Goal: Information Seeking & Learning: Find specific fact

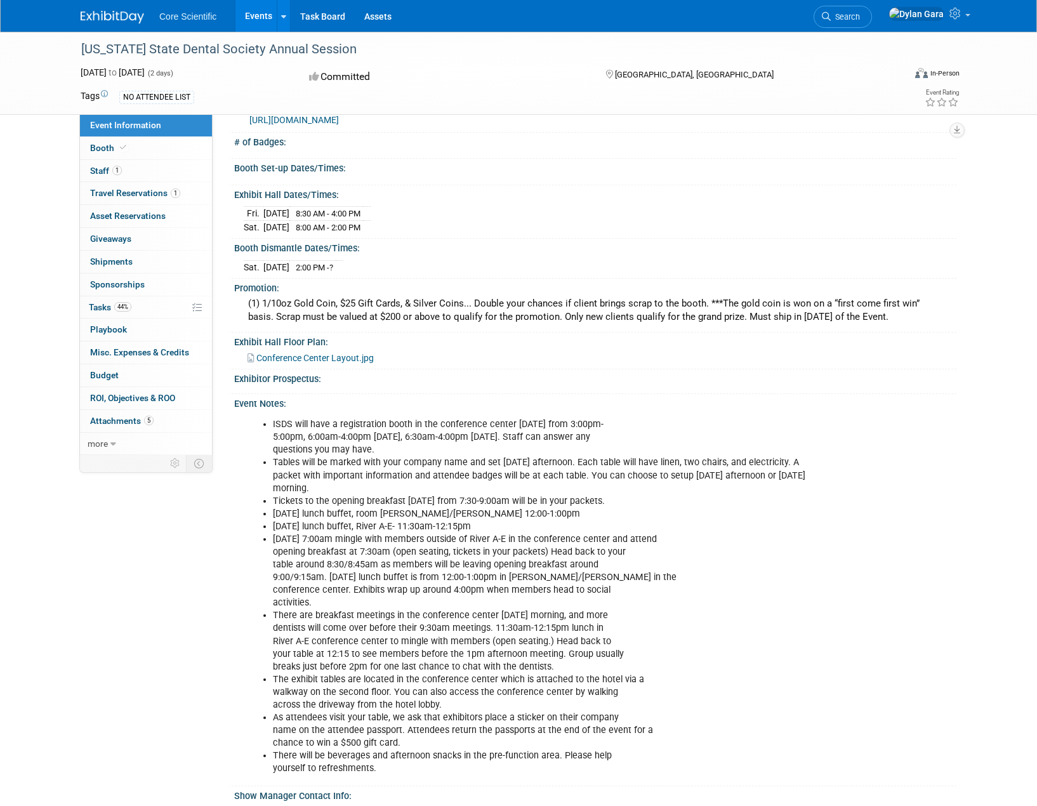
scroll to position [190, 0]
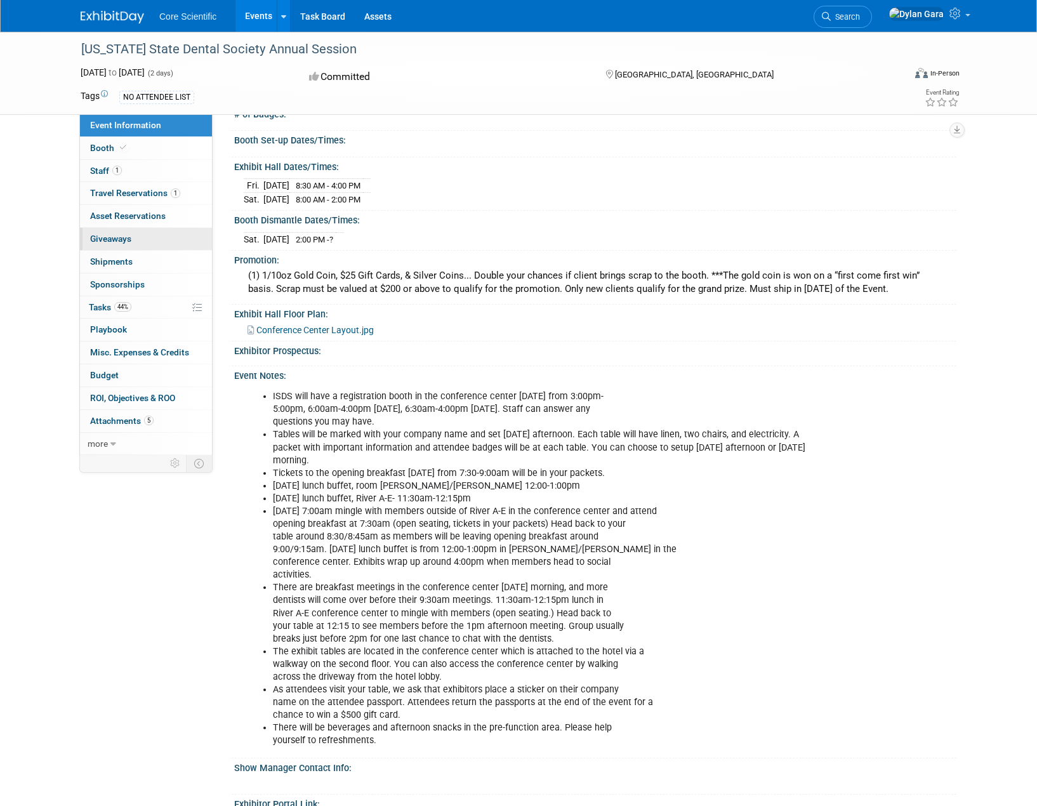
click at [150, 242] on link "0 Giveaways 0" at bounding box center [146, 239] width 132 height 22
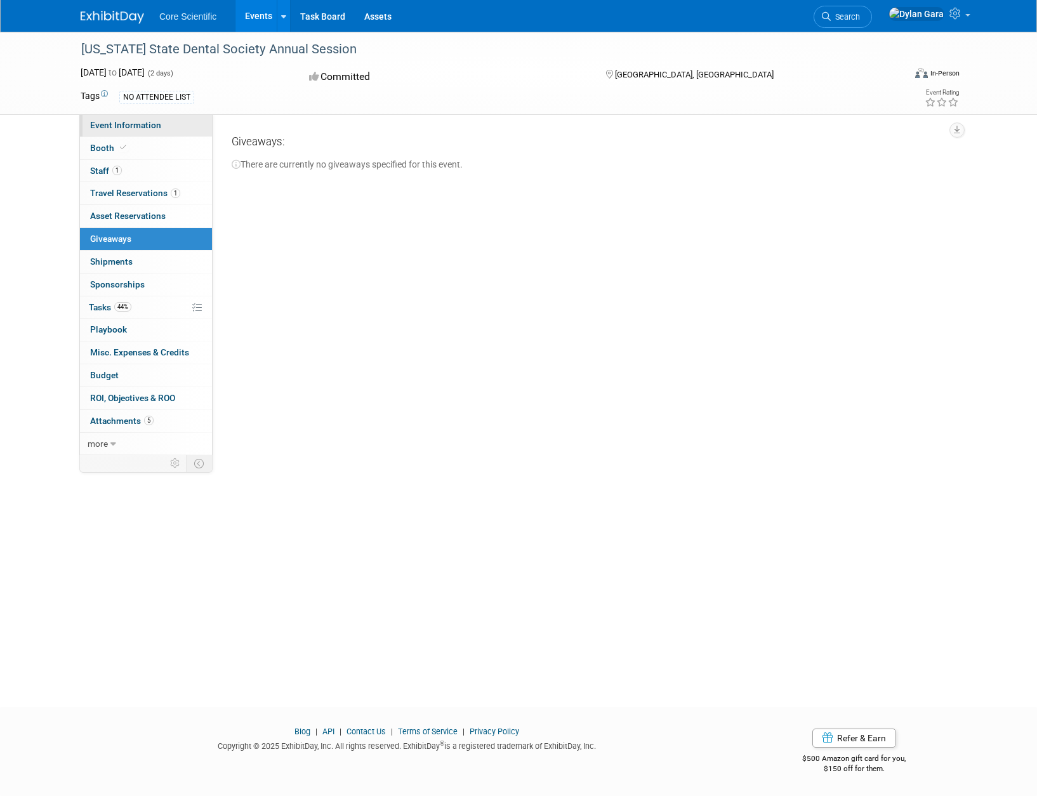
click at [142, 129] on span "Event Information" at bounding box center [125, 125] width 71 height 10
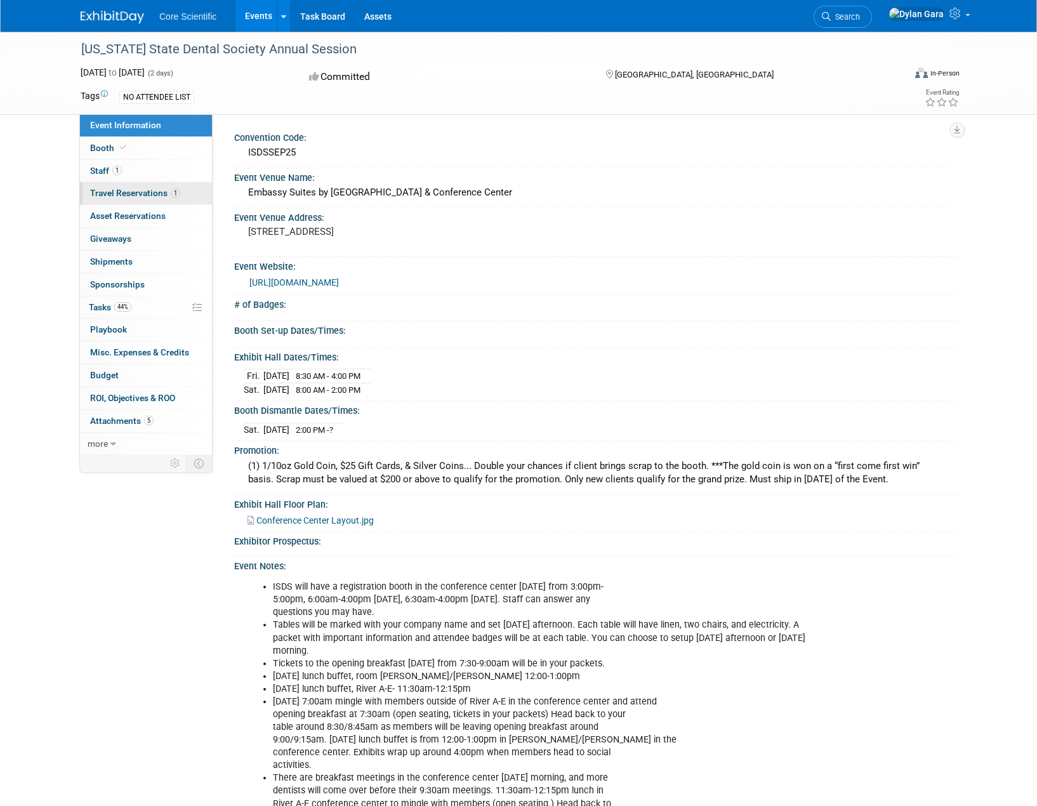
click at [122, 187] on link "1 Travel Reservations 1" at bounding box center [146, 193] width 132 height 22
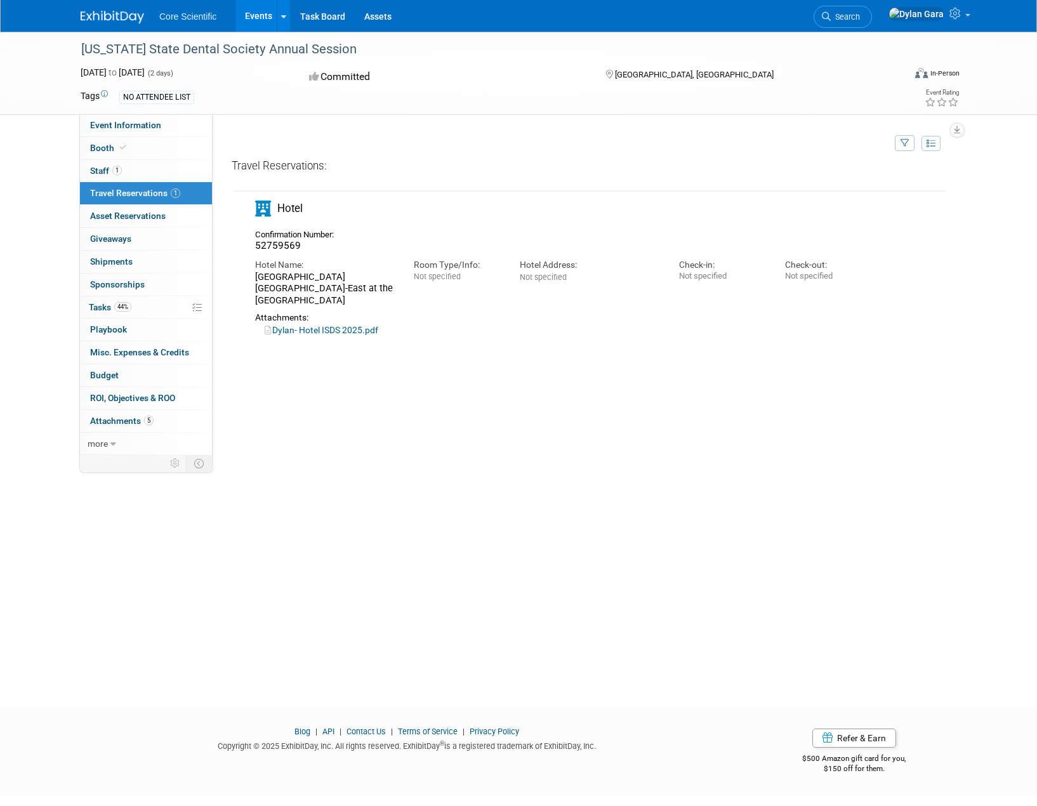
click at [338, 325] on link "Dylan- Hotel ISDS 2025.pdf" at bounding box center [322, 330] width 114 height 10
click at [151, 121] on span "Event Information" at bounding box center [125, 125] width 71 height 10
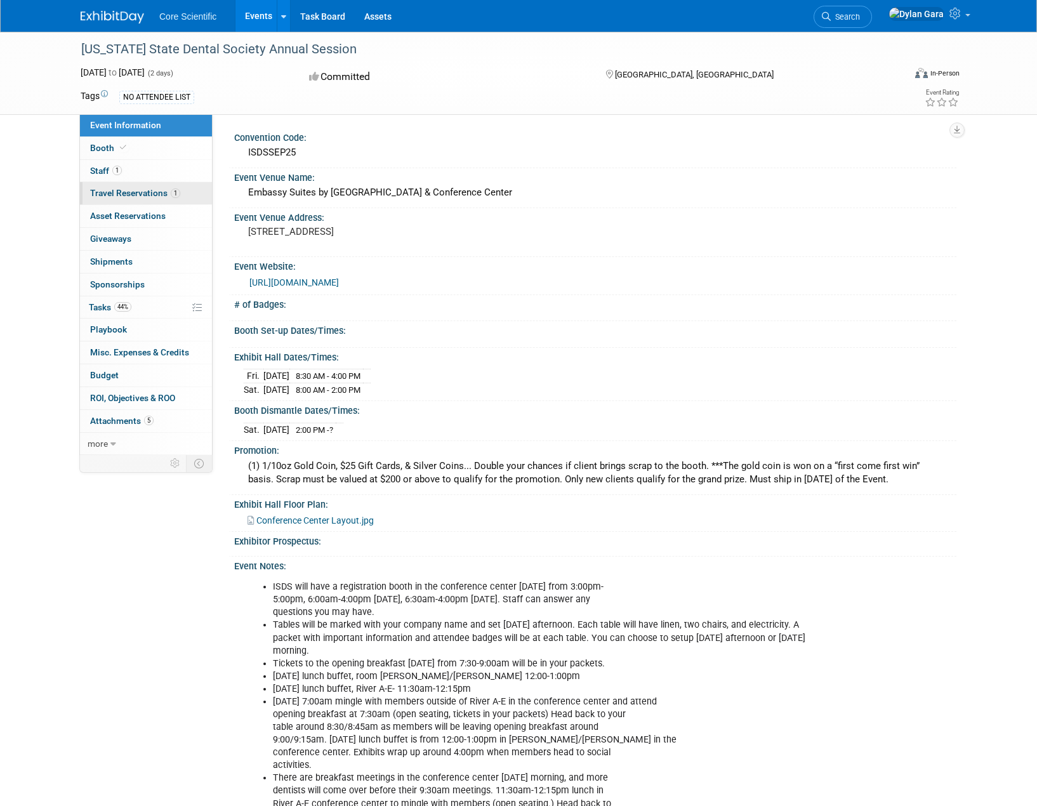
click at [160, 193] on span "Travel Reservations 1" at bounding box center [135, 193] width 90 height 10
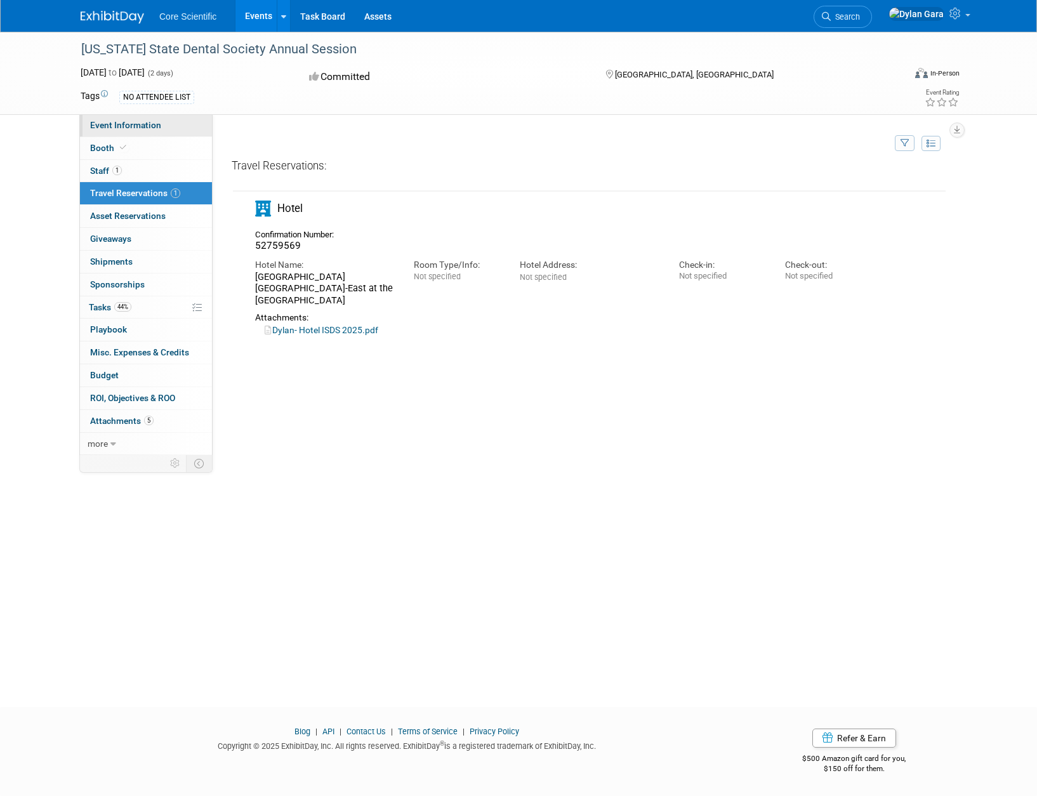
click at [168, 132] on link "Event Information" at bounding box center [146, 125] width 132 height 22
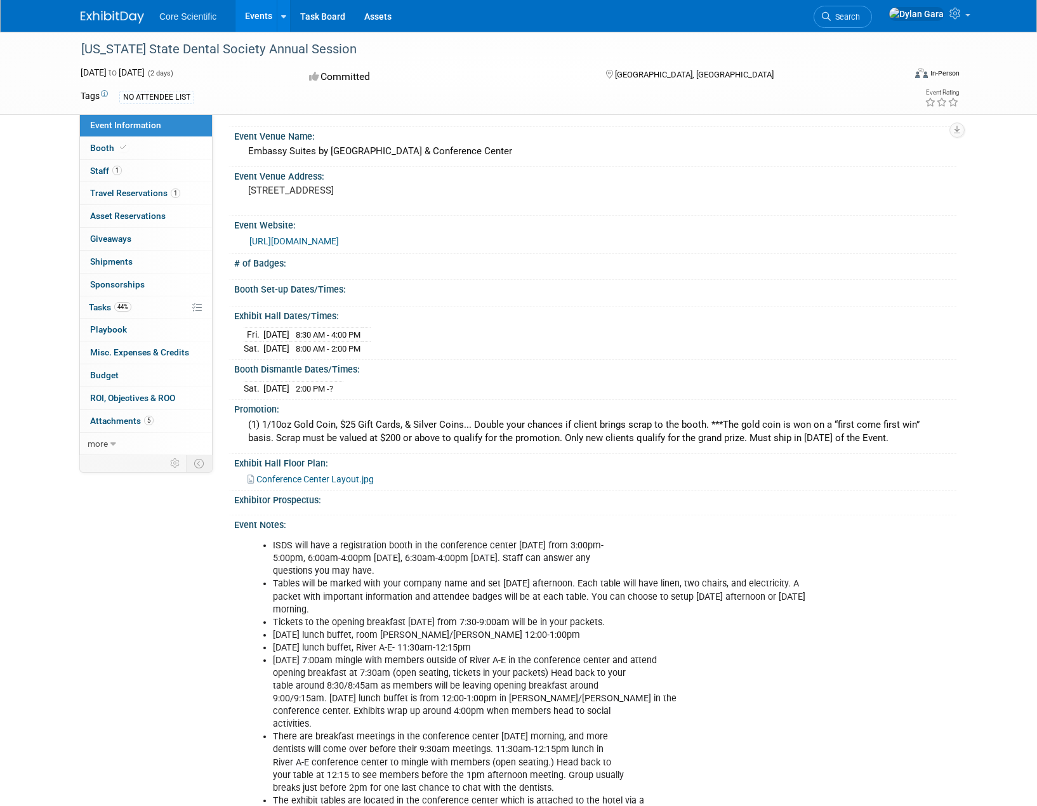
scroll to position [63, 0]
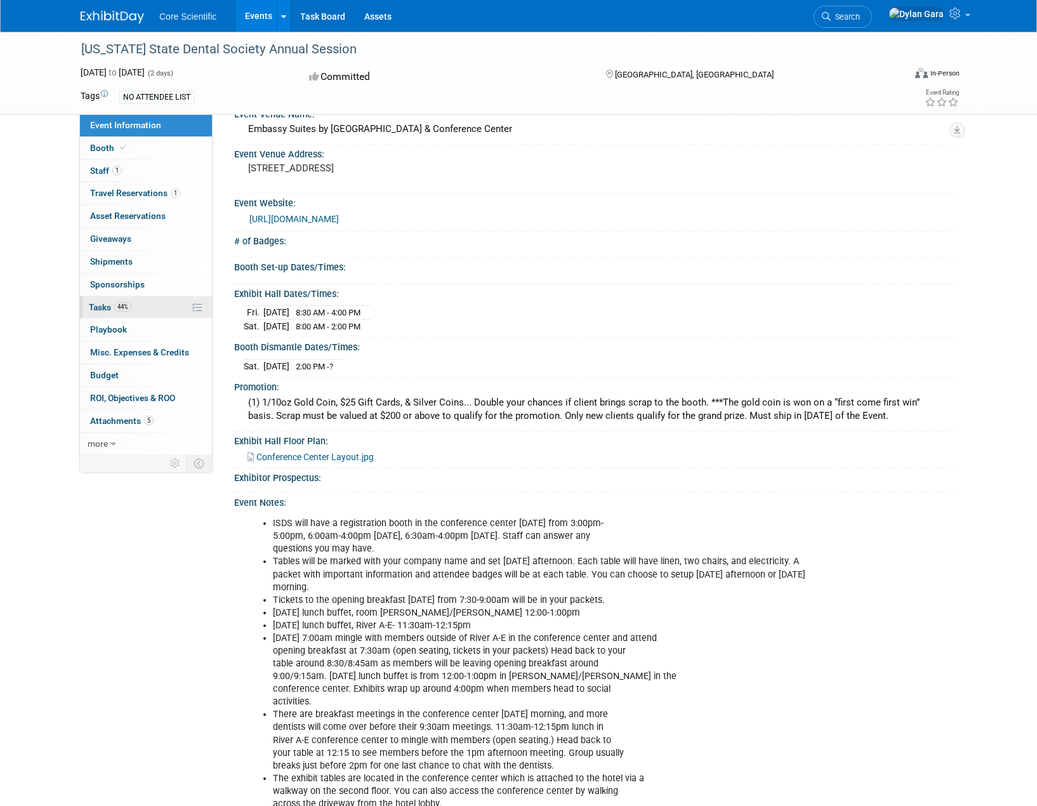
click at [174, 310] on link "44% Tasks 44%" at bounding box center [146, 307] width 132 height 22
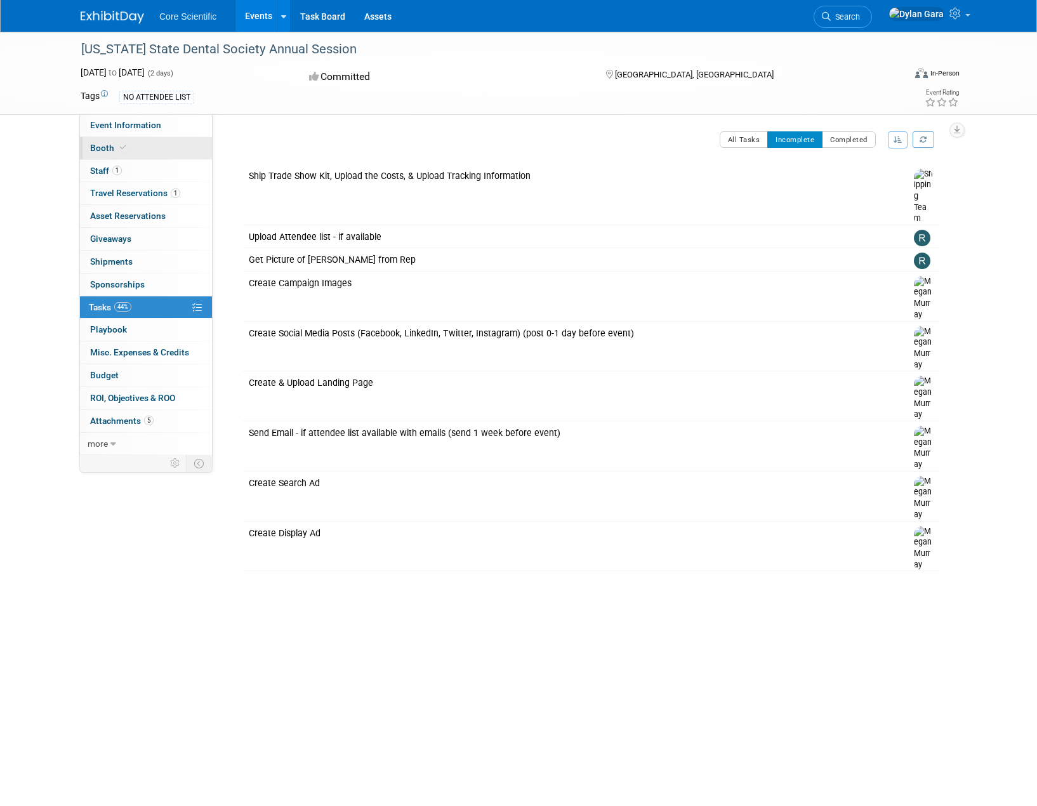
click at [157, 139] on link "Booth" at bounding box center [146, 148] width 132 height 22
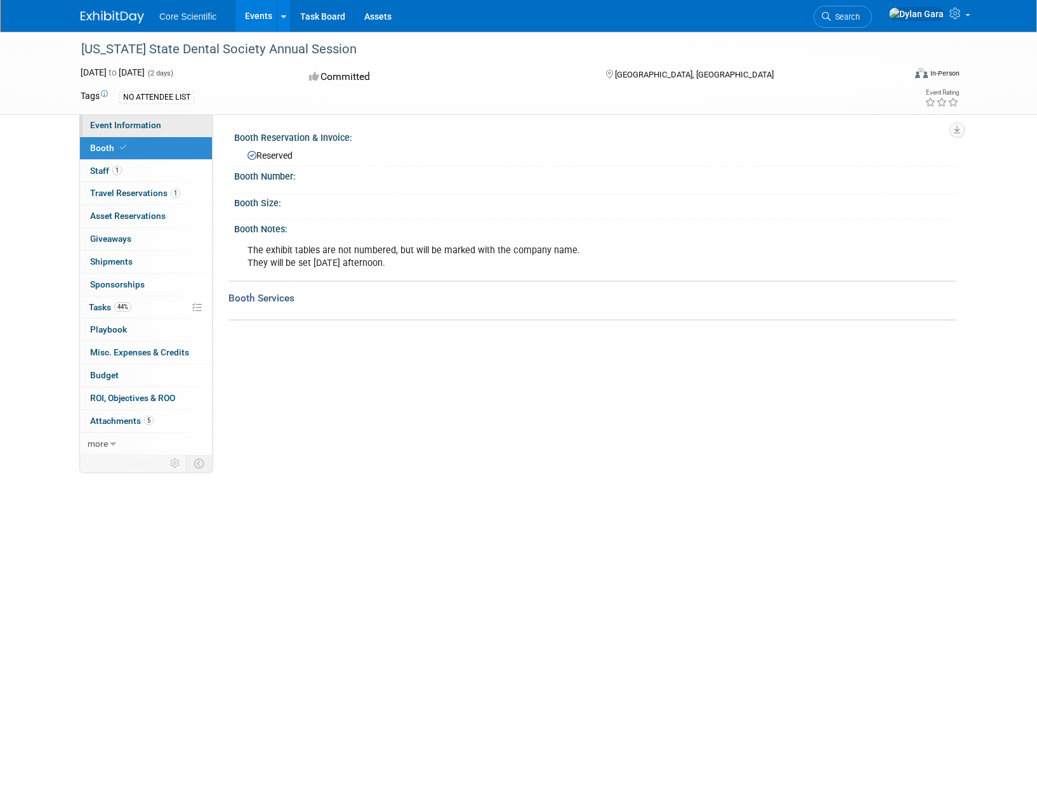
click at [159, 122] on span "Event Information" at bounding box center [125, 125] width 71 height 10
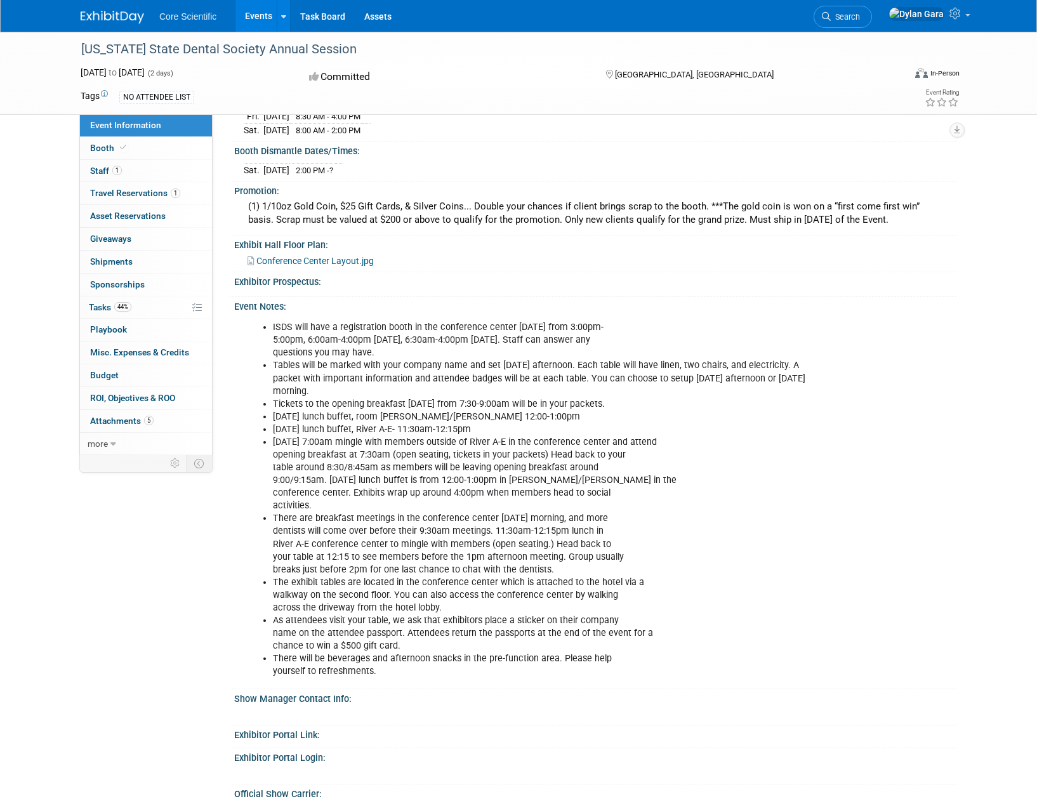
scroll to position [254, 0]
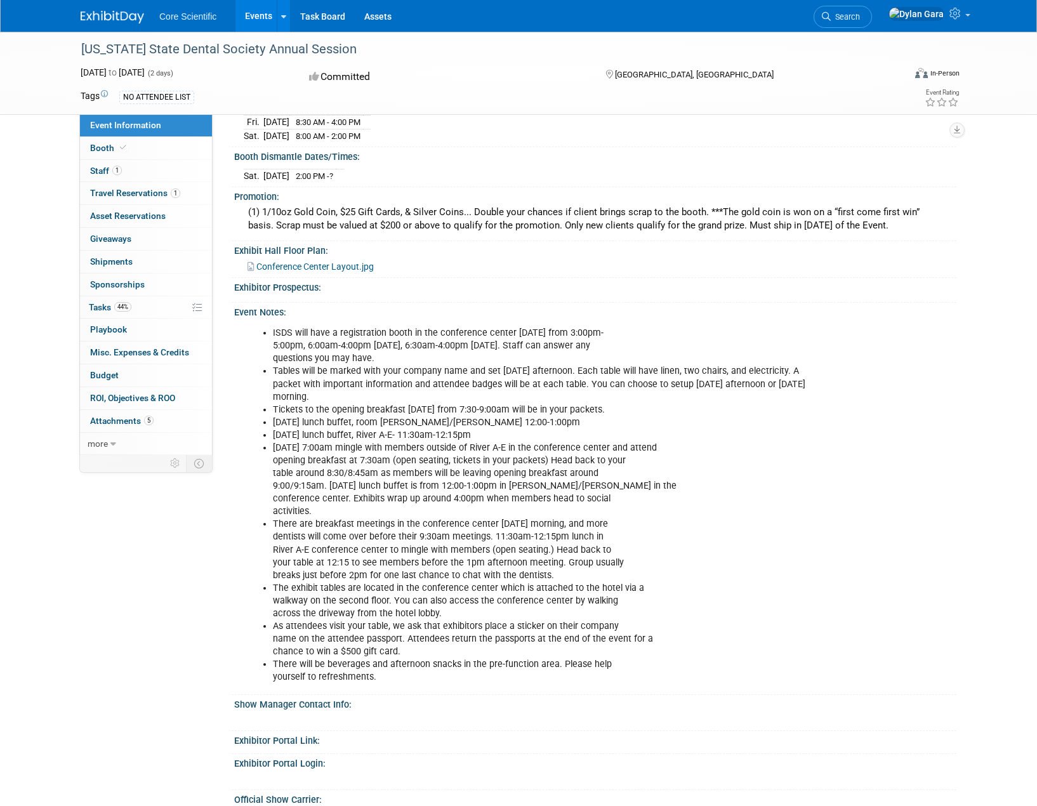
click at [338, 267] on span "Conference Center Layout.jpg" at bounding box center [314, 267] width 117 height 10
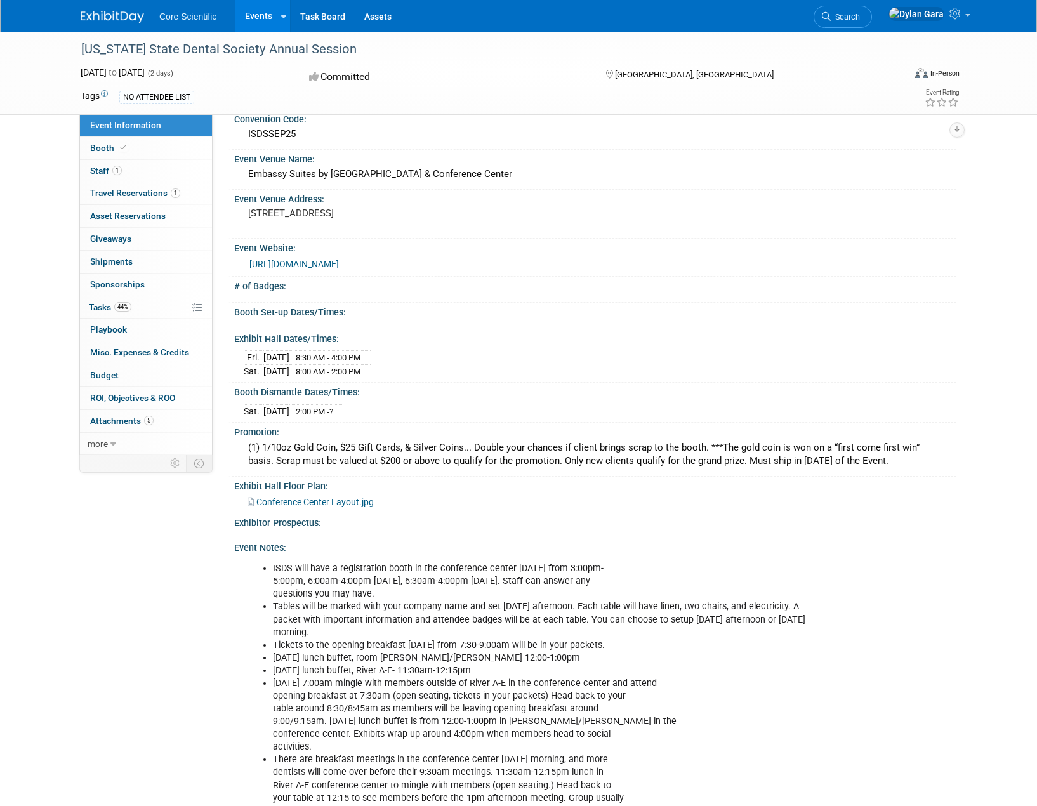
scroll to position [0, 0]
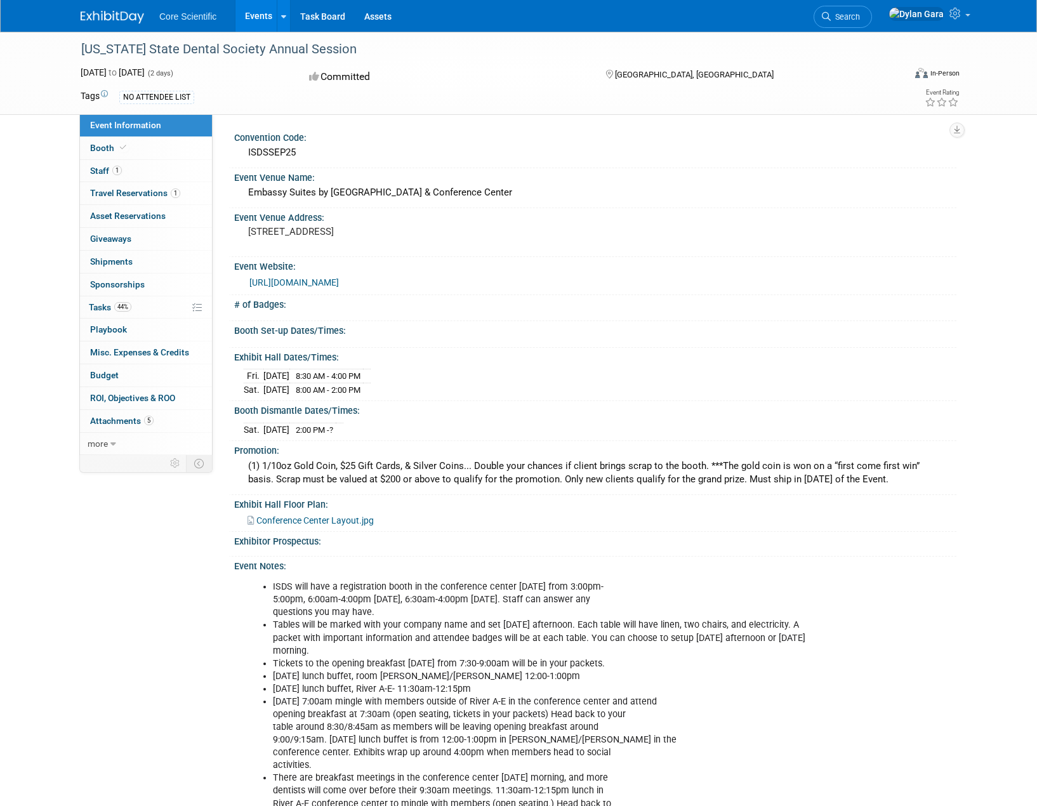
drag, startPoint x: 547, startPoint y: 191, endPoint x: 248, endPoint y: 201, distance: 299.1
click at [248, 201] on div "Embassy Suites by [GEOGRAPHIC_DATA] & Conference Center" at bounding box center [595, 193] width 703 height 20
copy div "Embassy Suites by [GEOGRAPHIC_DATA] & Conference Center"
drag, startPoint x: 451, startPoint y: 231, endPoint x: 249, endPoint y: 245, distance: 202.3
click at [249, 245] on div "[STREET_ADDRESS]" at bounding box center [385, 237] width 282 height 29
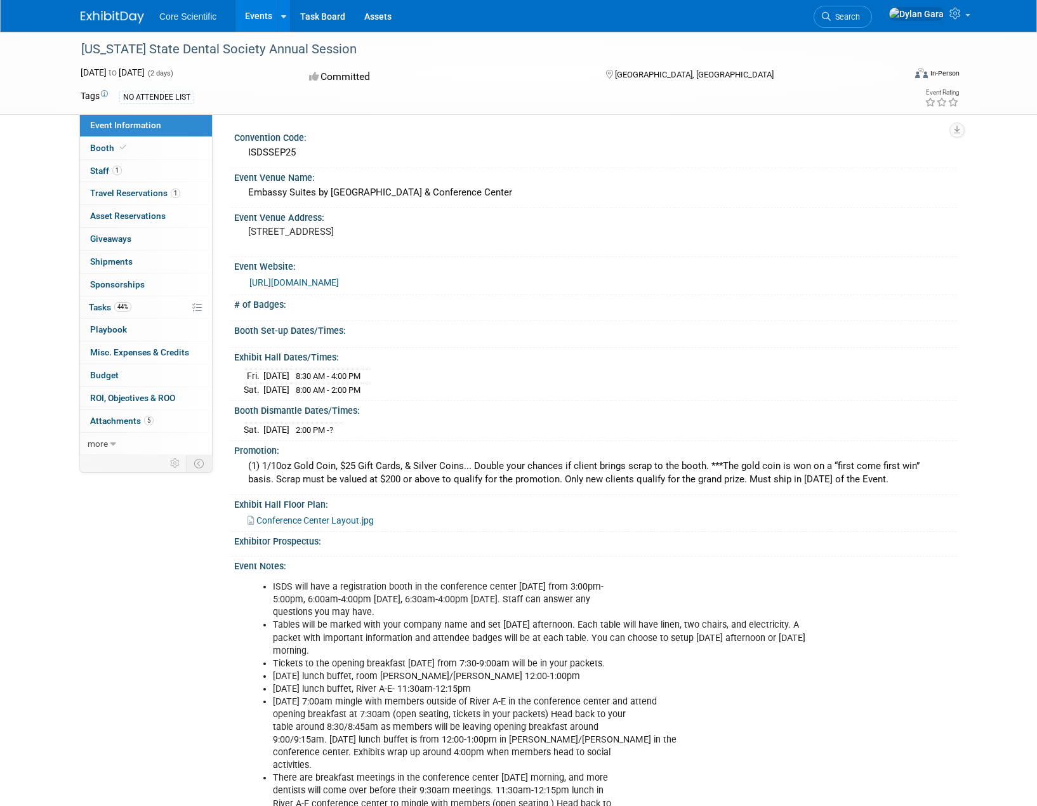
copy pre "[STREET_ADDRESS]"
click at [151, 193] on span "Travel Reservations 1" at bounding box center [135, 193] width 90 height 10
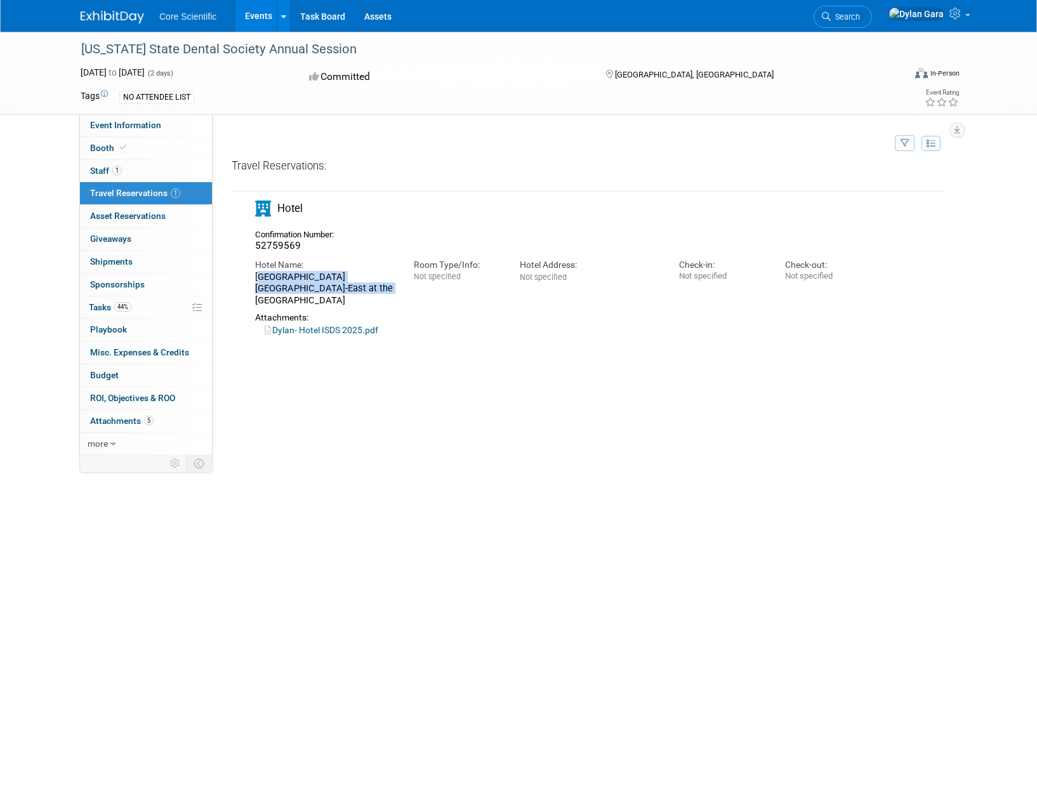
drag, startPoint x: 333, startPoint y: 290, endPoint x: 253, endPoint y: 278, distance: 80.2
click at [253, 278] on div "Hotel Name: [GEOGRAPHIC_DATA] [GEOGRAPHIC_DATA] at the [GEOGRAPHIC_DATA]" at bounding box center [325, 279] width 159 height 53
copy div "[GEOGRAPHIC_DATA] [GEOGRAPHIC_DATA]-East at the [GEOGRAPHIC_DATA]"
